Goal: Information Seeking & Learning: Find specific fact

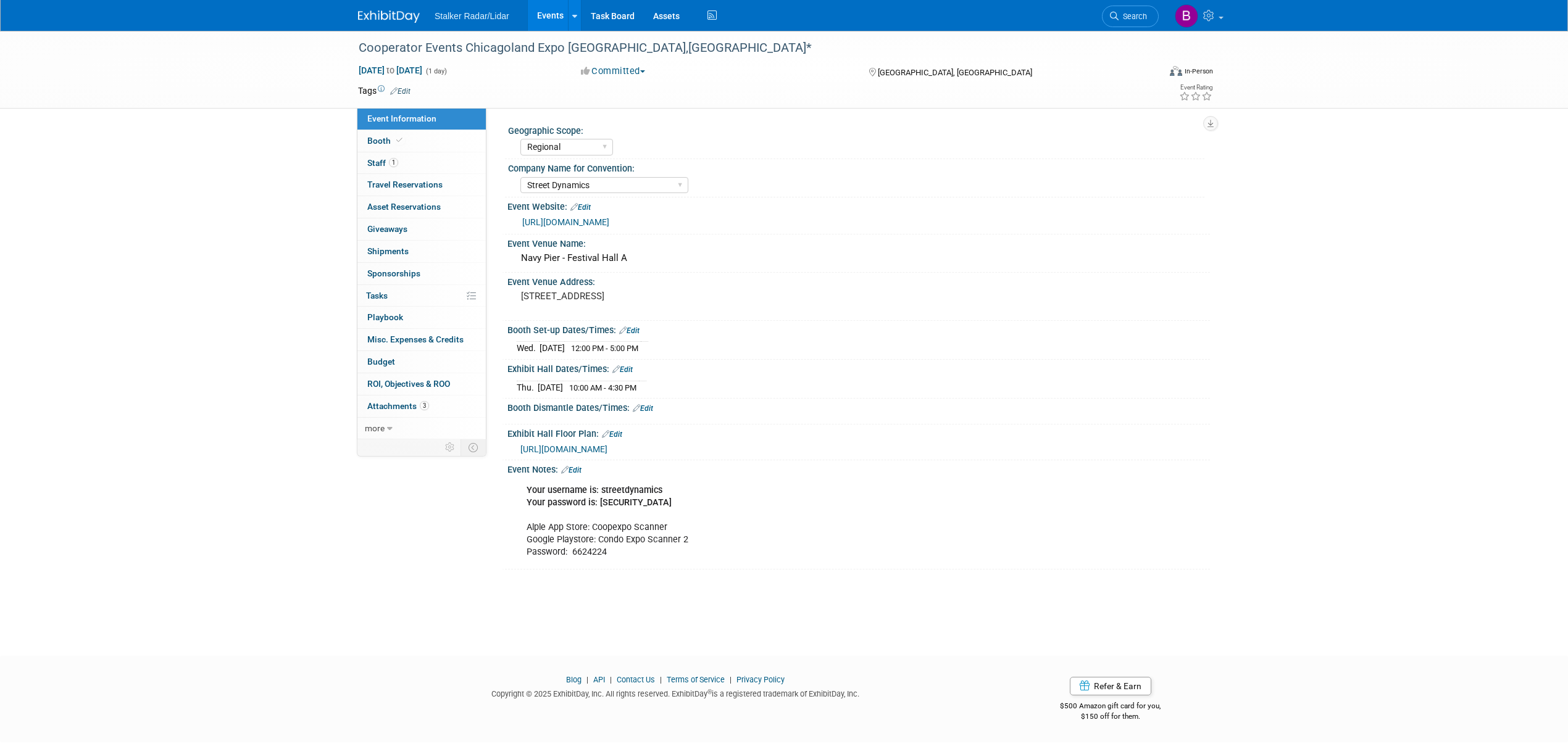
select select "Regional"
select select "Street Dynamics"
drag, startPoint x: 662, startPoint y: 505, endPoint x: 521, endPoint y: 488, distance: 142.0
click at [521, 488] on div "Your username is: streetdynamics Your password is: [SECURITY_DATA] Alple App St…" at bounding box center [796, 521] width 556 height 86
copy div "Your username is: streetdynamics Your password is: [SECURITY_DATA]"
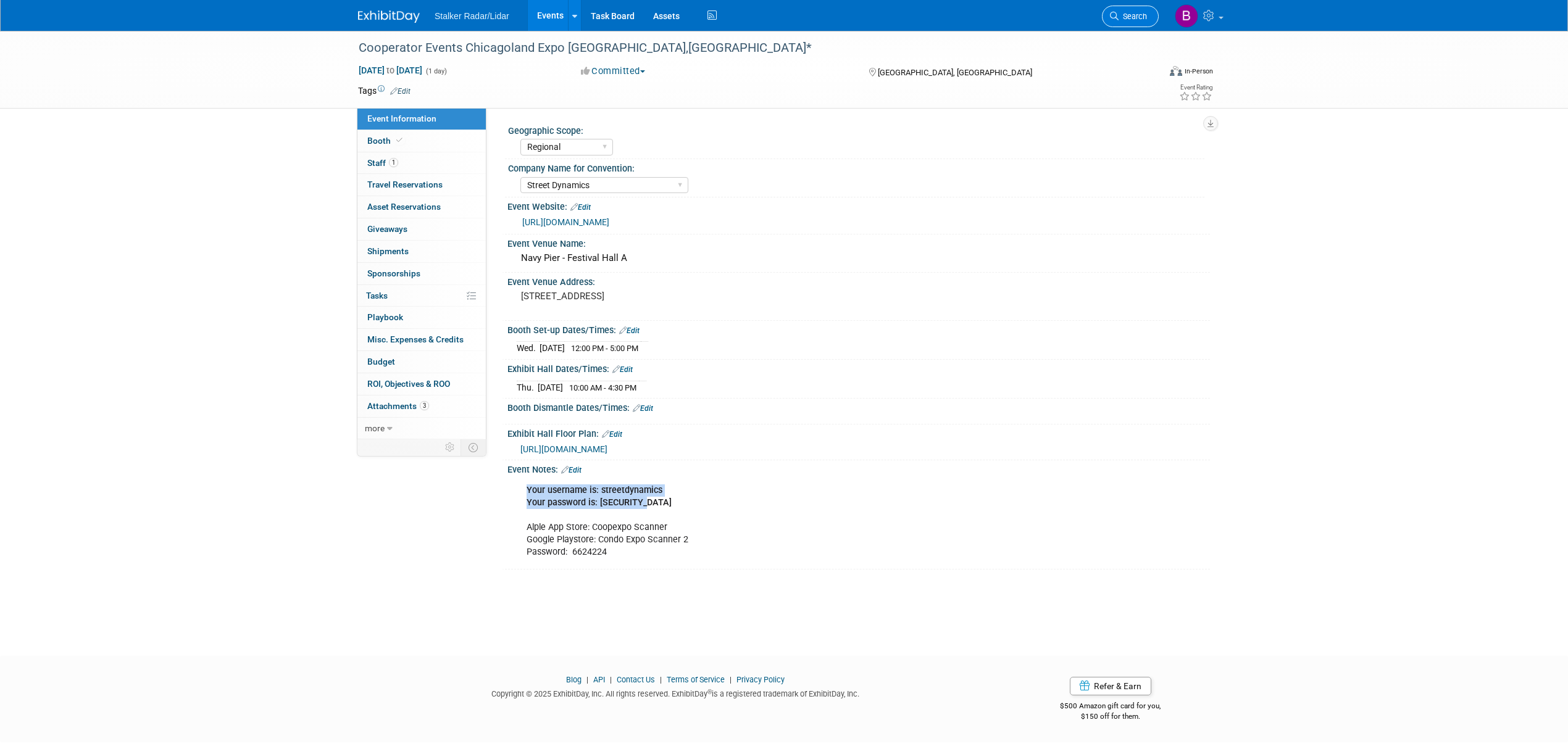
click at [1122, 23] on link "Search" at bounding box center [1130, 16] width 57 height 22
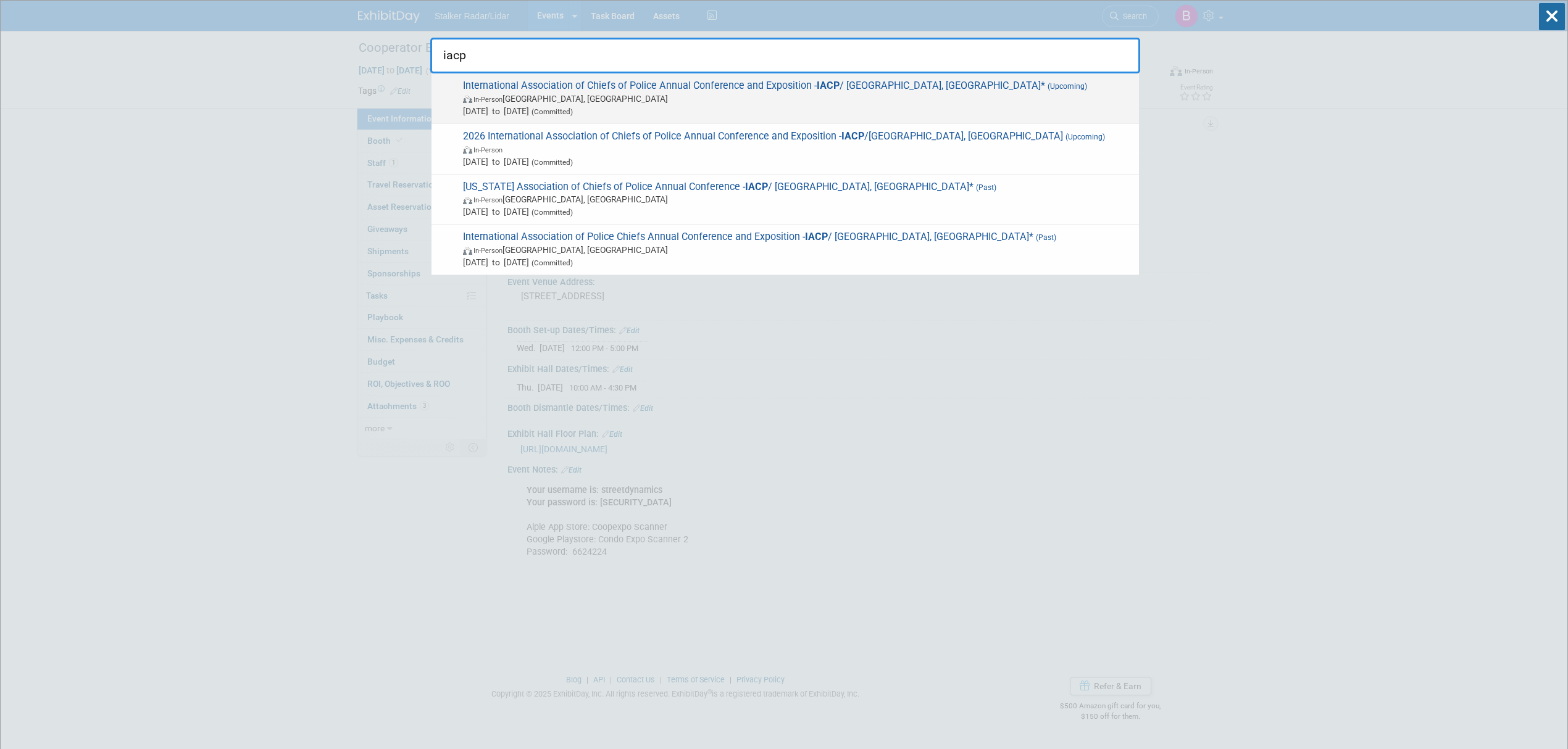
type input "iacp"
click at [613, 85] on span "International Association of Chiefs of Police Annual Conference and Exposition …" at bounding box center [796, 98] width 674 height 37
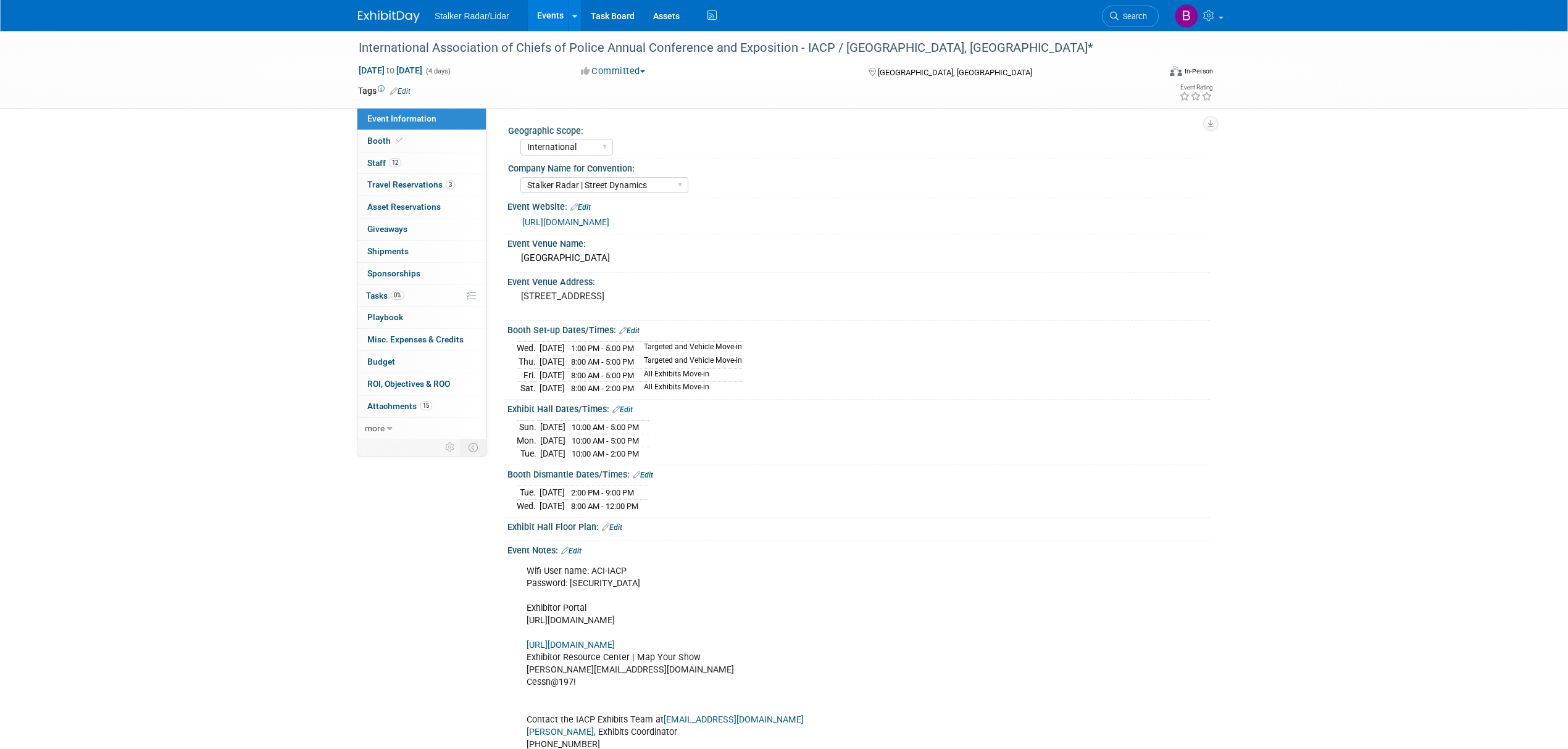
select select "International"
select select "Stalker Radar | Street Dynamics"
click at [609, 227] on link "[URL][DOMAIN_NAME]" at bounding box center [566, 222] width 87 height 10
click at [617, 631] on div "Wifi User name: ACI-IACP Password: [SECURITY_DATA] Exhibitor Portal [URL][DOMAI…" at bounding box center [796, 677] width 556 height 235
drag, startPoint x: 816, startPoint y: 635, endPoint x: 519, endPoint y: 629, distance: 297.1
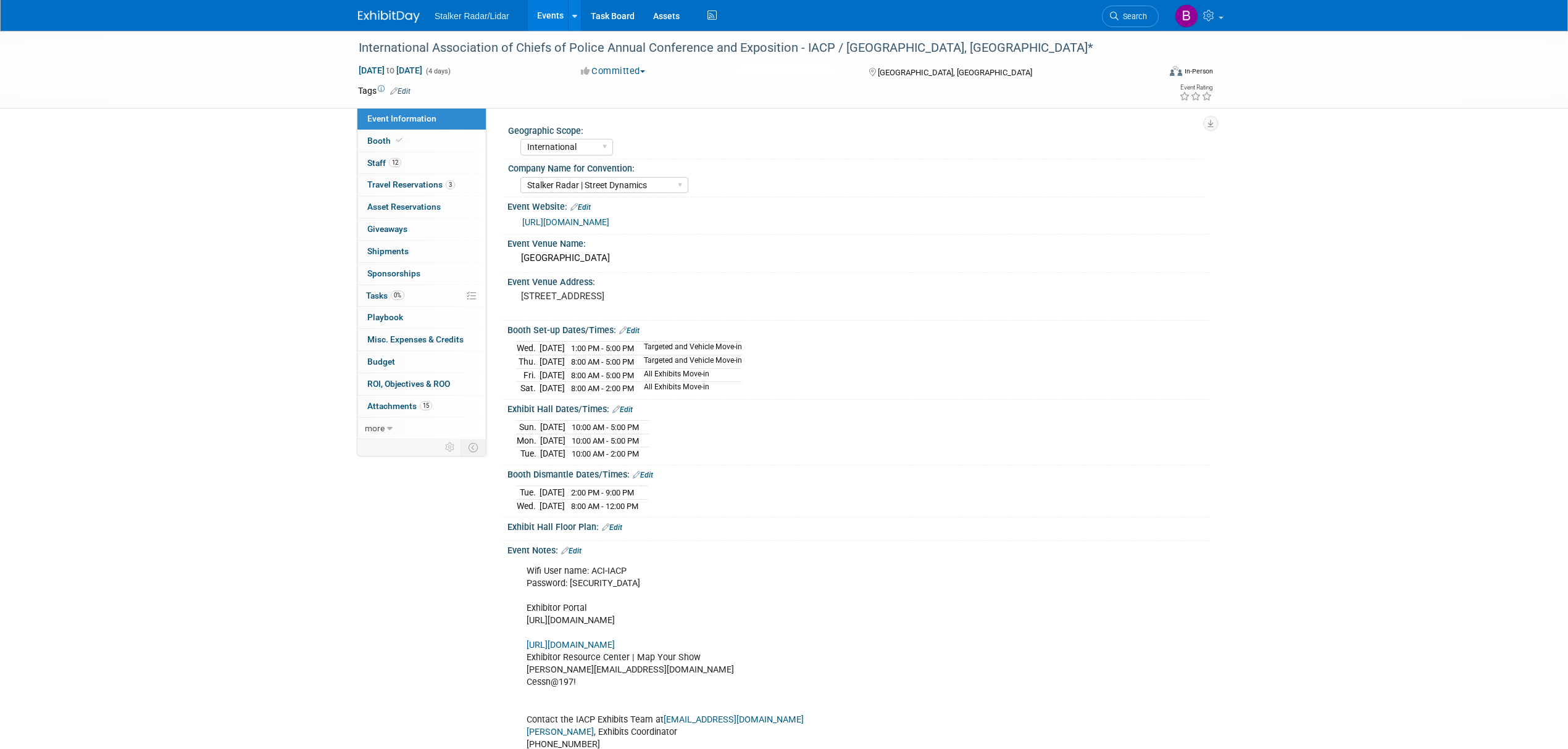
click at [519, 629] on div "Wifi User name: ACI-IACP Password: [SECURITY_DATA] Exhibitor Portal [URL][DOMAI…" at bounding box center [796, 677] width 556 height 235
copy div "[URL][DOMAIN_NAME]"
